Goal: Navigation & Orientation: Go to known website

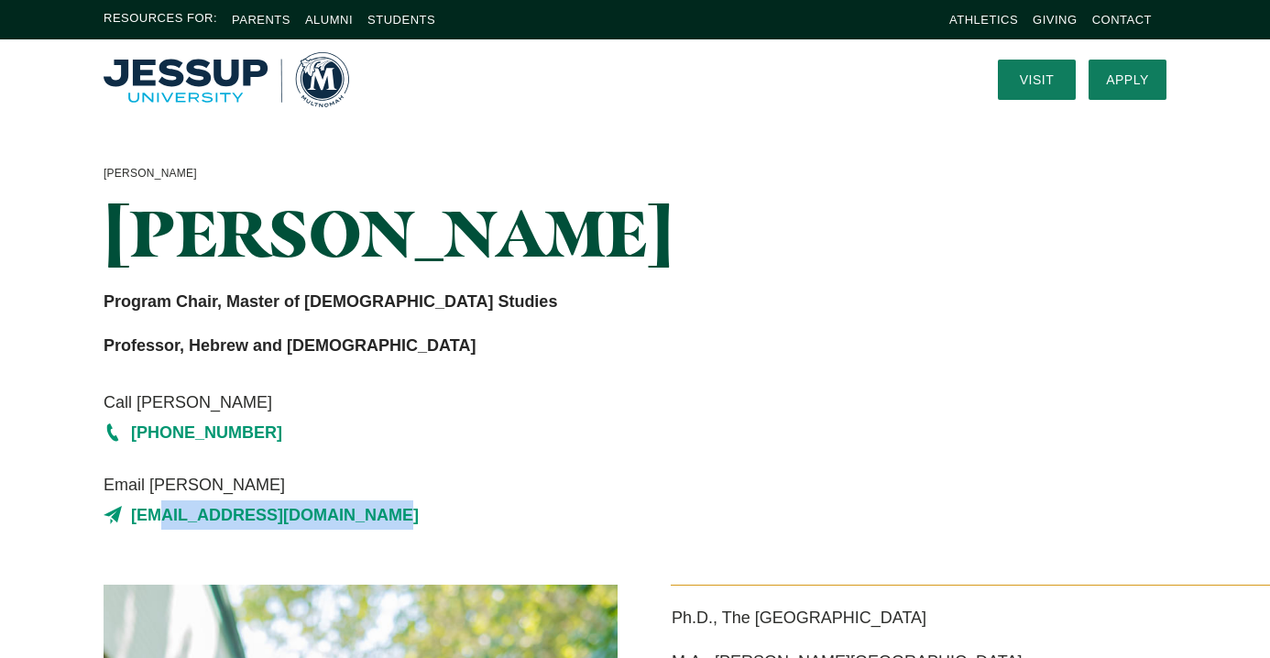
scroll to position [16, 0]
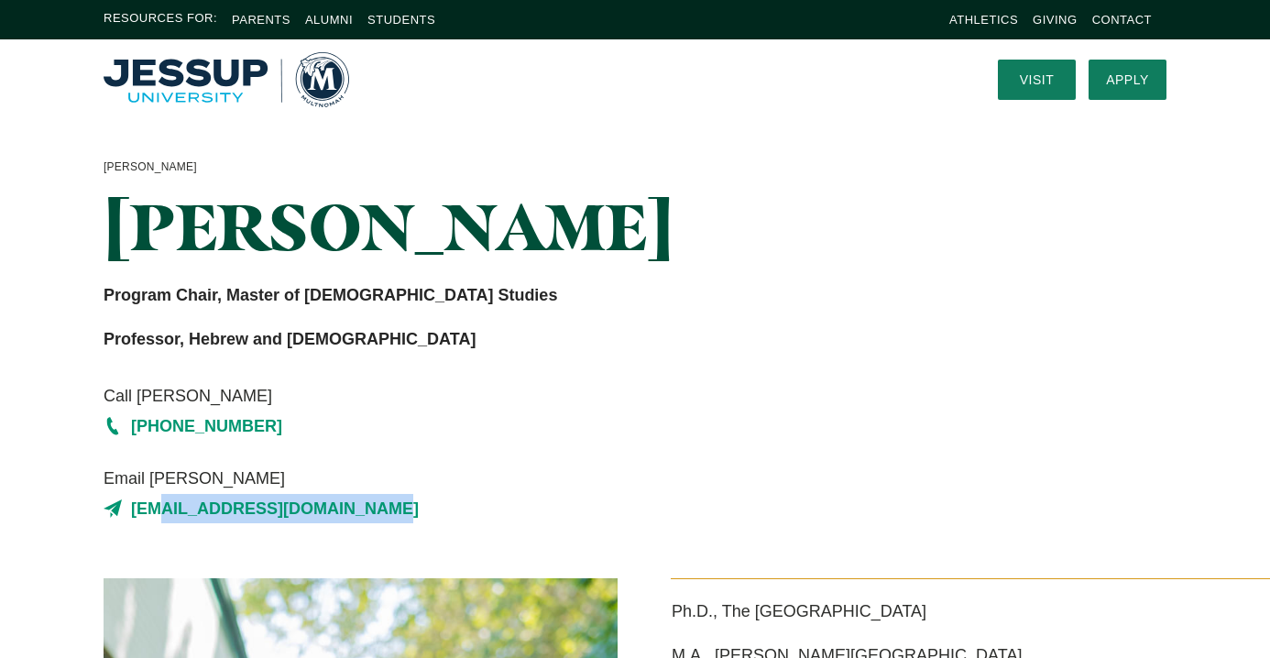
click at [230, 74] on img "Home" at bounding box center [227, 79] width 246 height 55
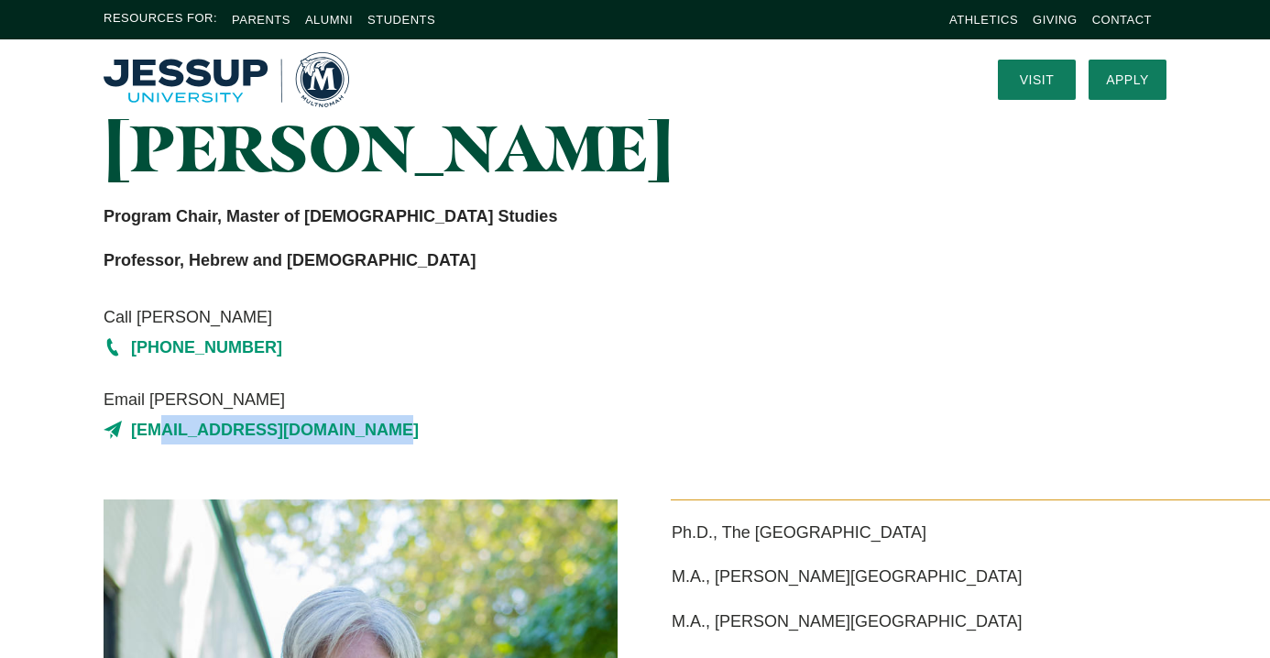
scroll to position [0, 0]
